Goal: Task Accomplishment & Management: Complete application form

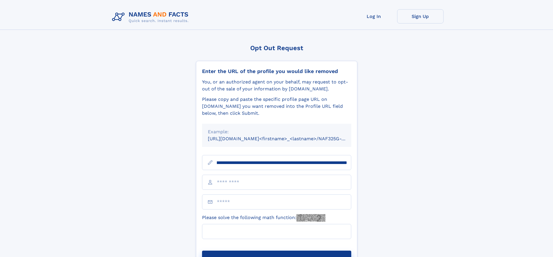
scroll to position [0, 65]
type input "**********"
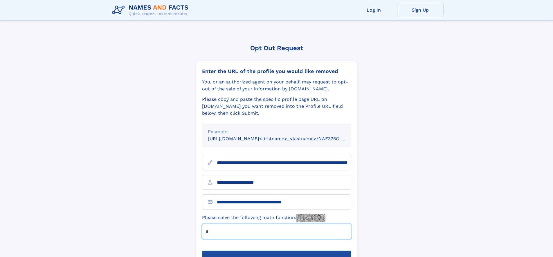
type input "*"
click at [276, 251] on button "Submit Opt Out Request" at bounding box center [276, 260] width 149 height 19
